Goal: Task Accomplishment & Management: Use online tool/utility

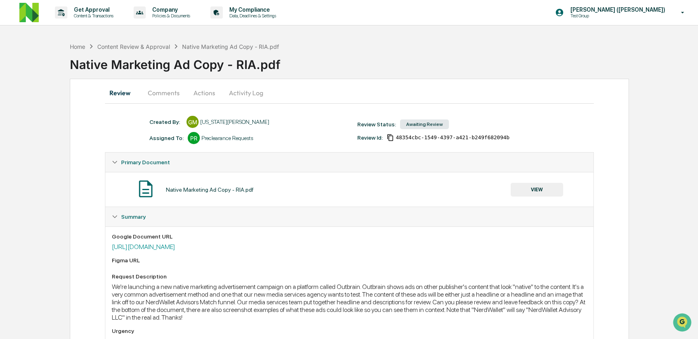
click at [174, 94] on button "Comments" at bounding box center [163, 92] width 45 height 19
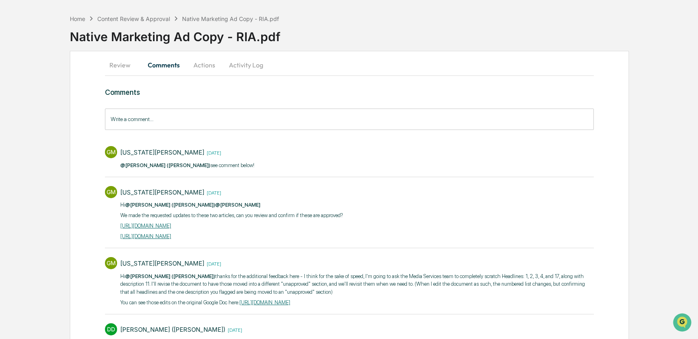
scroll to position [73, 0]
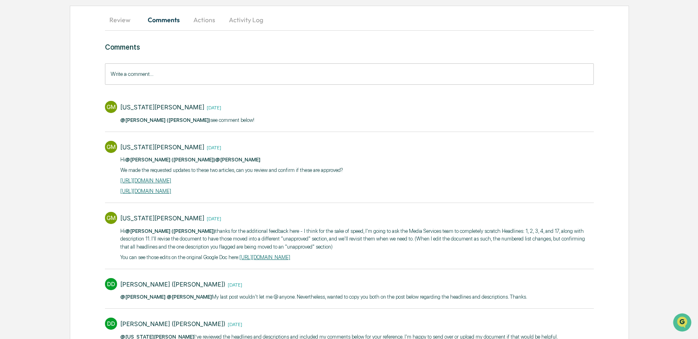
click at [125, 20] on button "Review" at bounding box center [123, 19] width 36 height 19
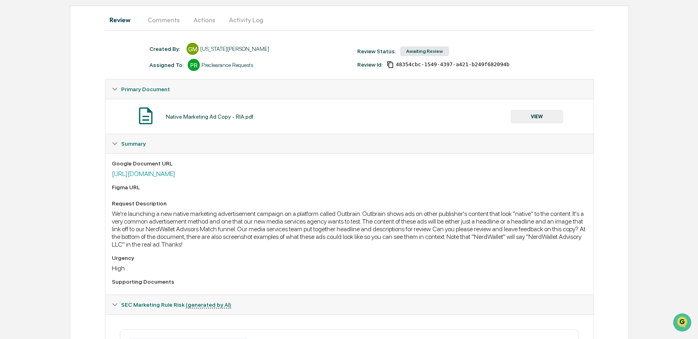
scroll to position [0, 0]
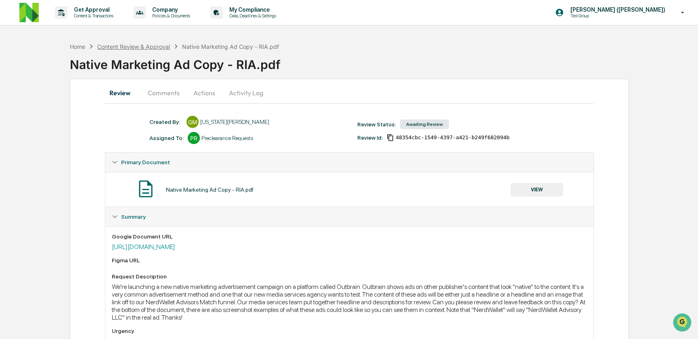
click at [149, 47] on div "Content Review & Approval" at bounding box center [133, 46] width 73 height 7
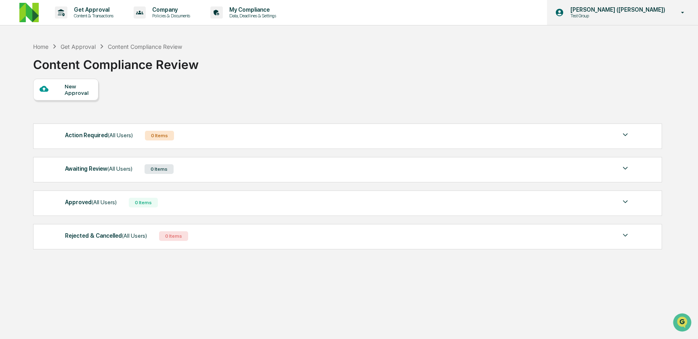
click at [611, 16] on p "Test Group" at bounding box center [603, 16] width 79 height 6
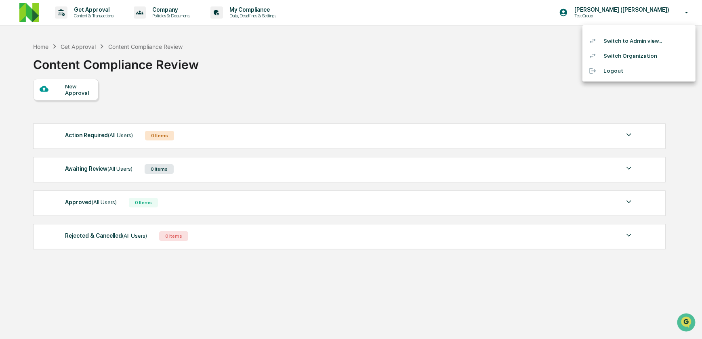
click at [619, 39] on li "Switch to Admin view..." at bounding box center [638, 41] width 113 height 15
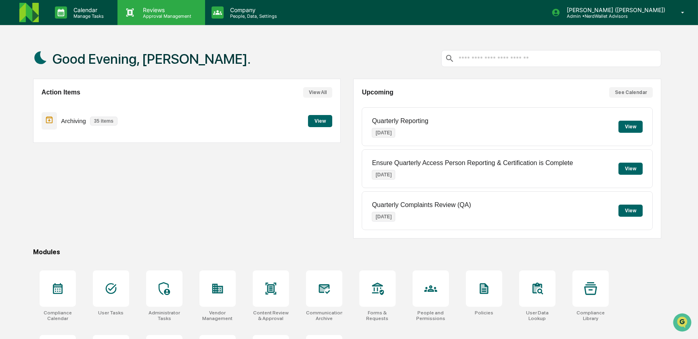
click at [162, 17] on p "Approval Management" at bounding box center [165, 16] width 59 height 6
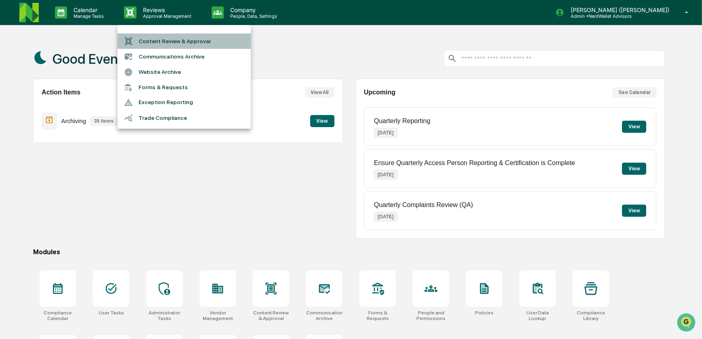
click at [165, 40] on li "Content Review & Approval" at bounding box center [184, 41] width 133 height 15
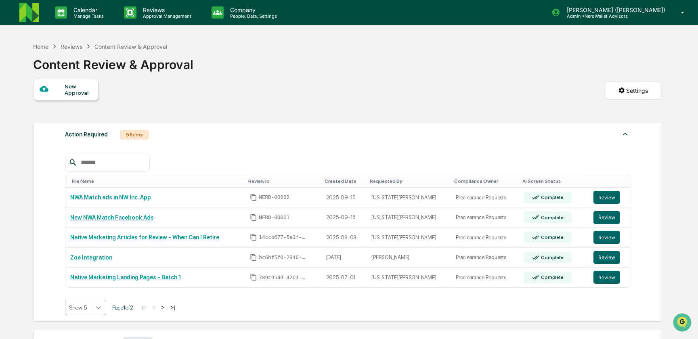
scroll to position [54, 0]
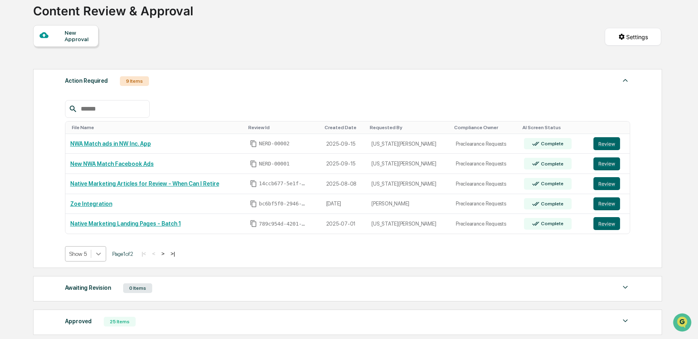
click at [99, 312] on body "Calendar Manage Tasks Reviews Approval Management Company People, Data, Setting…" at bounding box center [349, 190] width 698 height 489
click at [89, 315] on div "Show 50" at bounding box center [85, 312] width 41 height 13
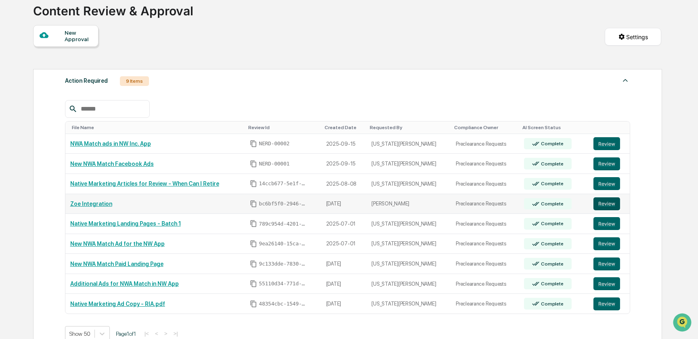
drag, startPoint x: 92, startPoint y: 207, endPoint x: 607, endPoint y: 205, distance: 514.8
click at [607, 205] on button "Review" at bounding box center [607, 203] width 27 height 13
